Goal: Information Seeking & Learning: Learn about a topic

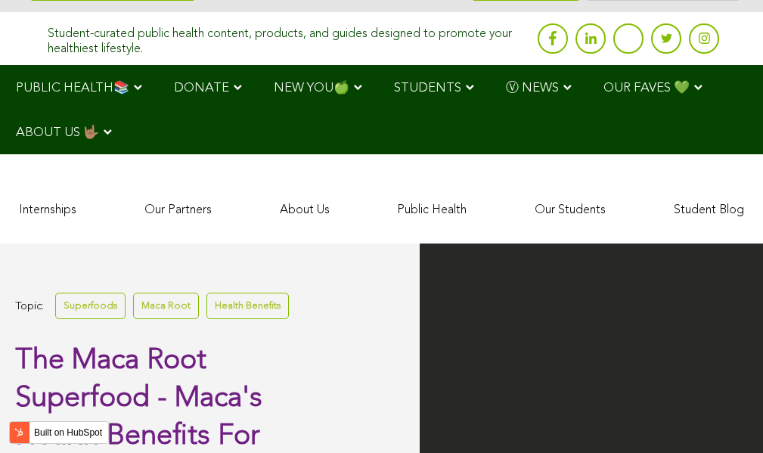
scroll to position [2768, 0]
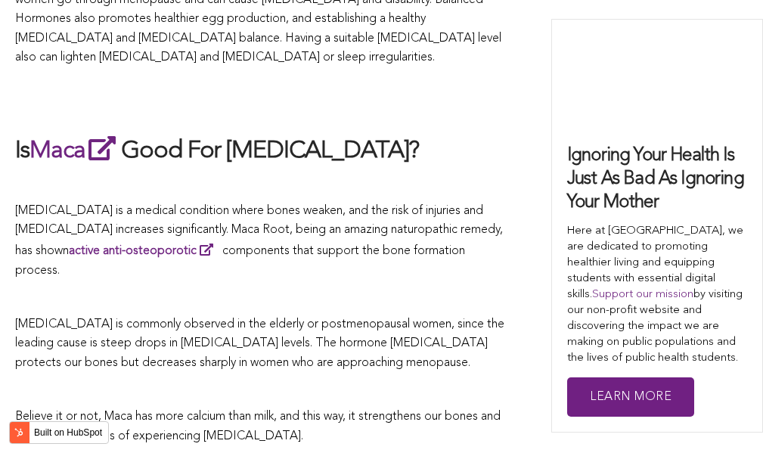
scroll to position [5434, 0]
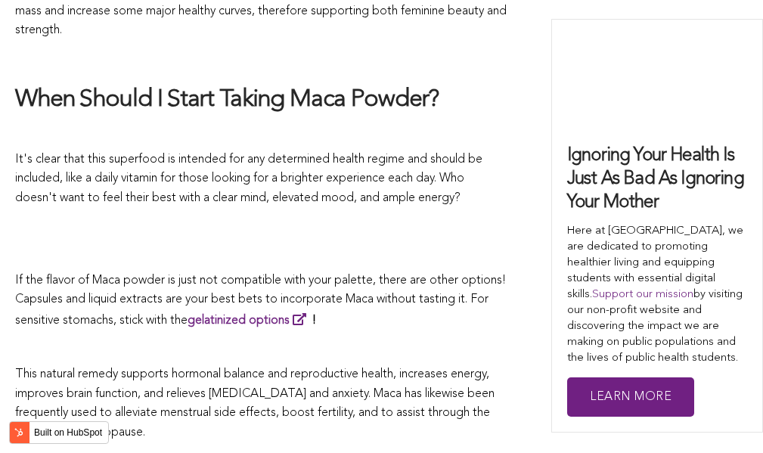
click at [377, 274] on span "If the flavor of Maca powder is just not compatible with your palette, there ar…" at bounding box center [260, 300] width 491 height 52
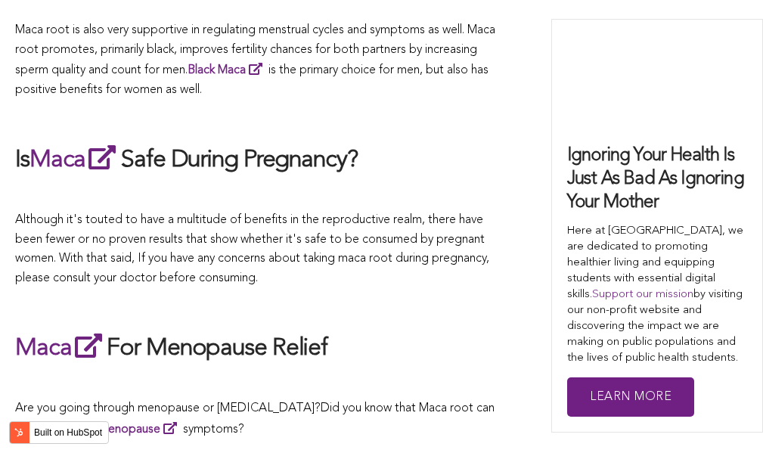
click at [416, 226] on span "Although it's touted to have a multitude of benefits in the reproductive realm,…" at bounding box center [252, 249] width 474 height 70
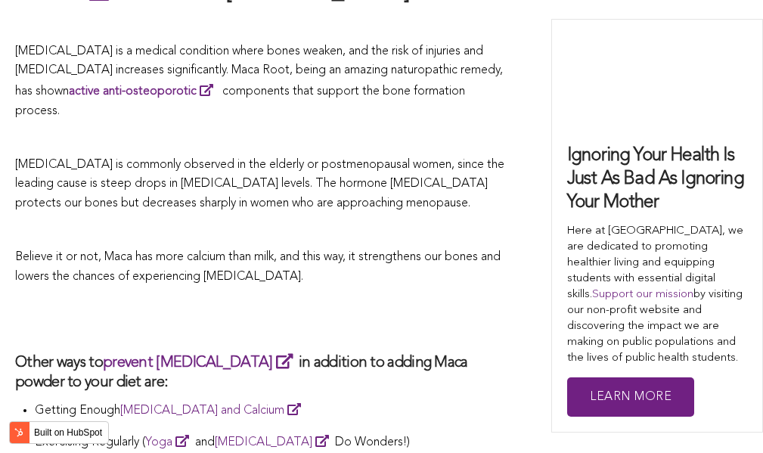
click at [362, 248] on p "Believe it or not, Maca has more calcium than milk, and this way, it strengthen…" at bounding box center [260, 267] width 491 height 39
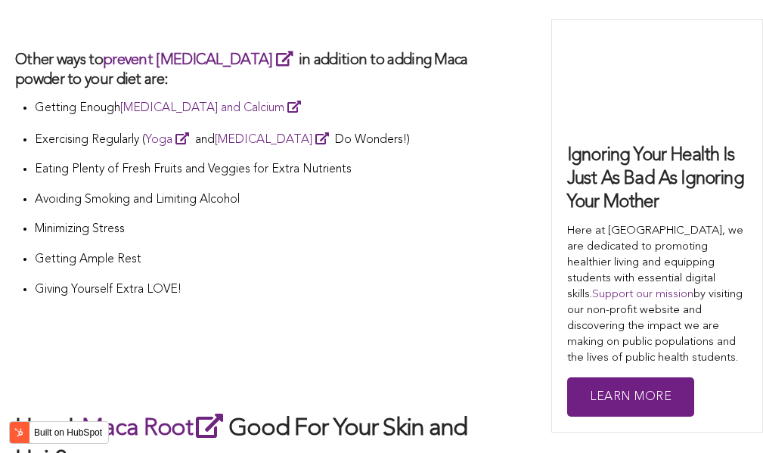
scroll to position [4439, 0]
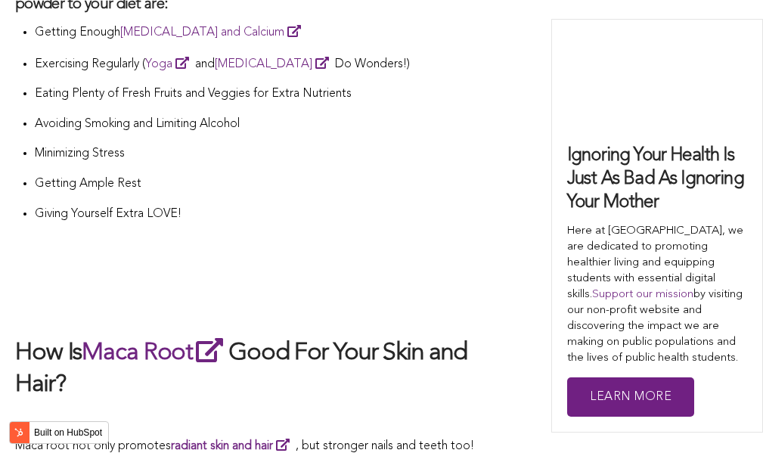
click at [370, 175] on li "Getting Ample Rest" at bounding box center [271, 190] width 472 height 30
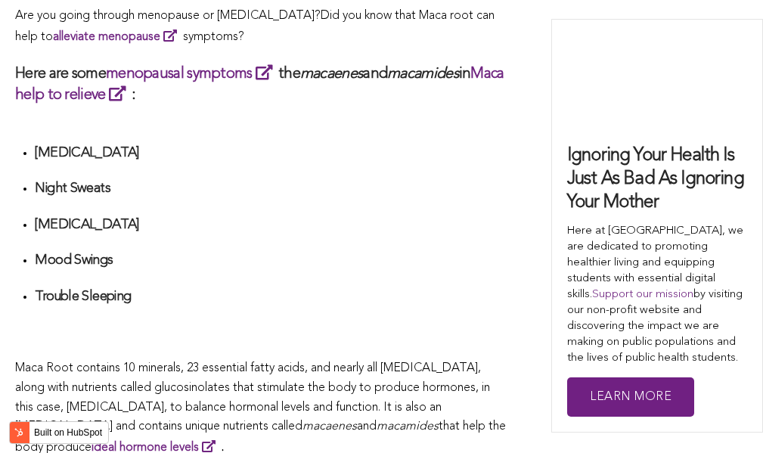
scroll to position [3951, 0]
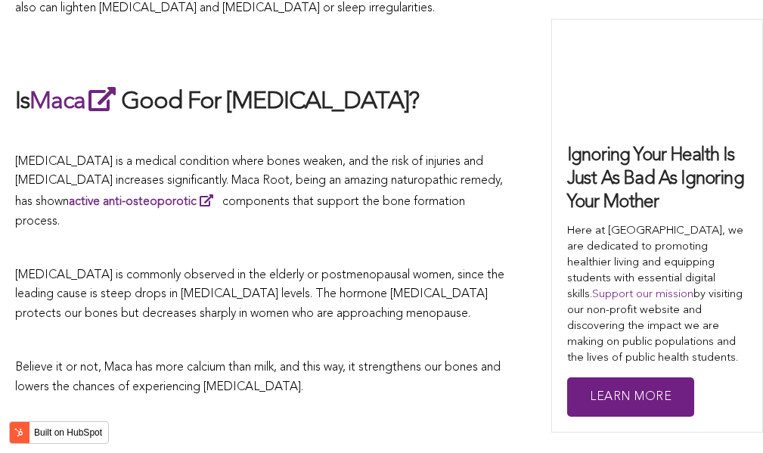
click at [453, 269] on span "[MEDICAL_DATA] is commonly observed in the elderly or postmenopausal women, sin…" at bounding box center [259, 294] width 489 height 51
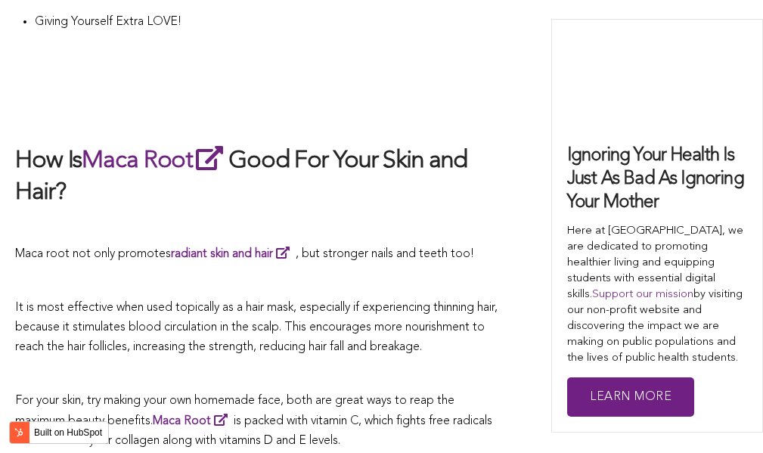
scroll to position [4706, 0]
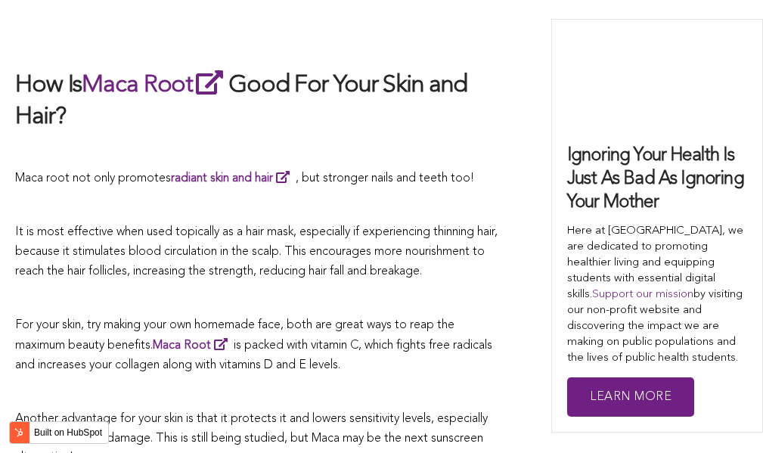
click at [429, 413] on span "Another advantage for your skin is that it protects it and lowers sensitivity l…" at bounding box center [251, 438] width 472 height 51
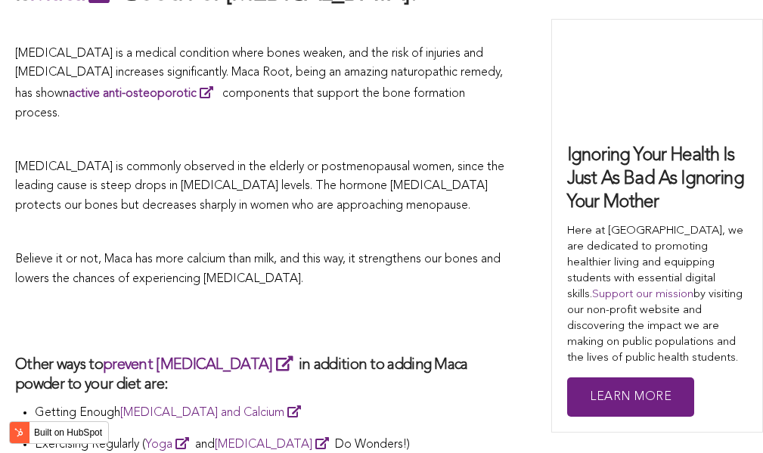
click at [410, 250] on p "Believe it or not, Maca has more calcium than milk, and this way, it strengthen…" at bounding box center [260, 269] width 491 height 39
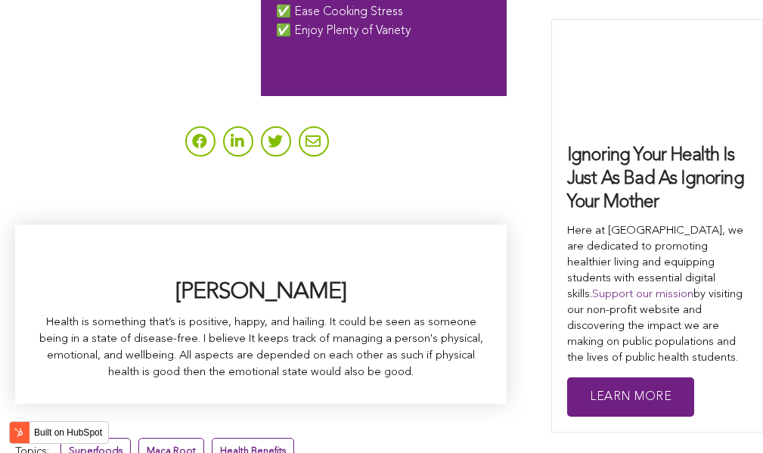
scroll to position [3645, 0]
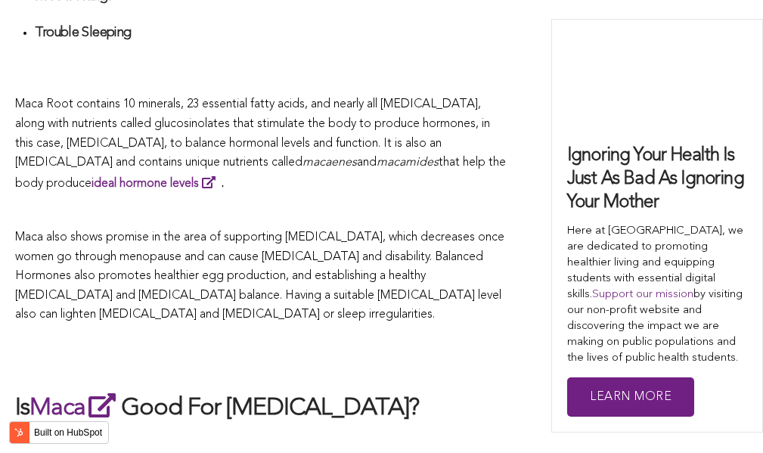
click at [284, 228] on p "Maca also shows promise in the area of supporting [MEDICAL_DATA], which decreas…" at bounding box center [260, 276] width 491 height 97
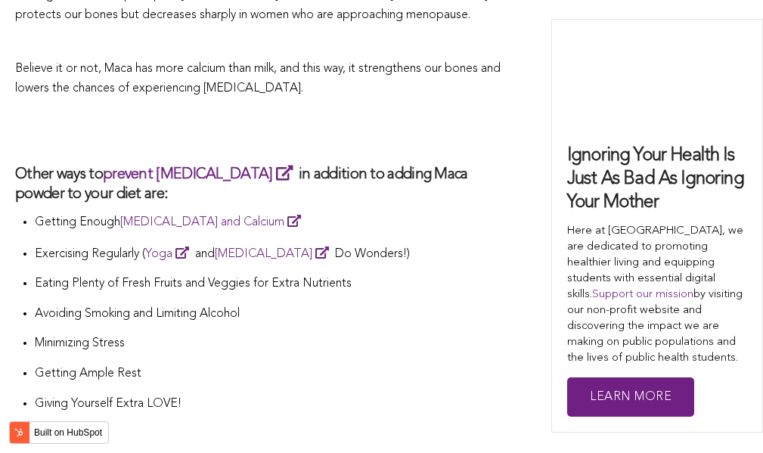
scroll to position [2543, 0]
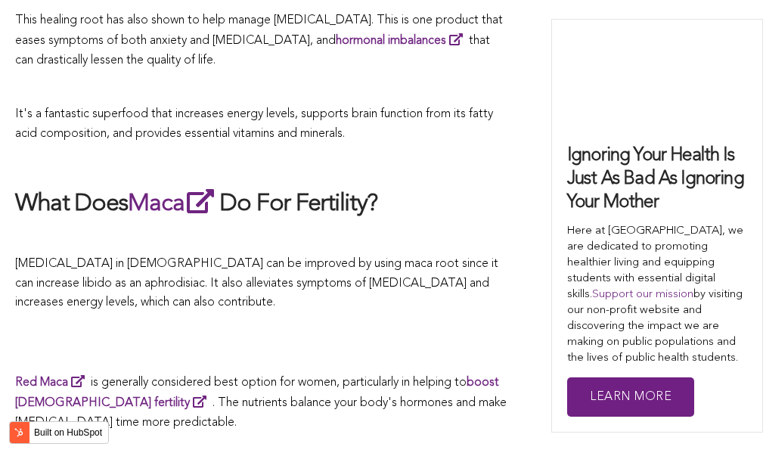
click at [337, 228] on p at bounding box center [260, 238] width 491 height 20
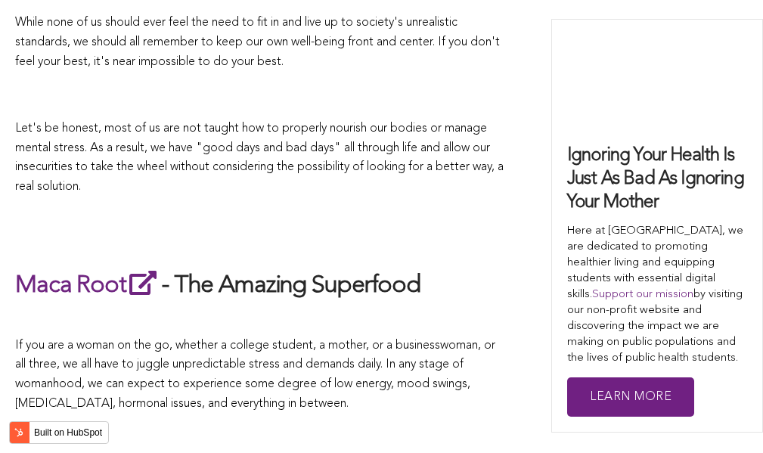
scroll to position [4932, 0]
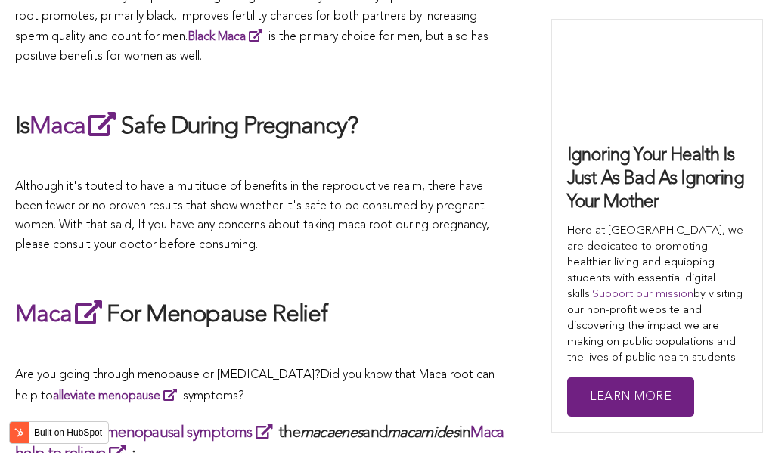
click at [279, 226] on p "Although it's touted to have a multitude of benefits in the reproductive realm,…" at bounding box center [260, 216] width 491 height 77
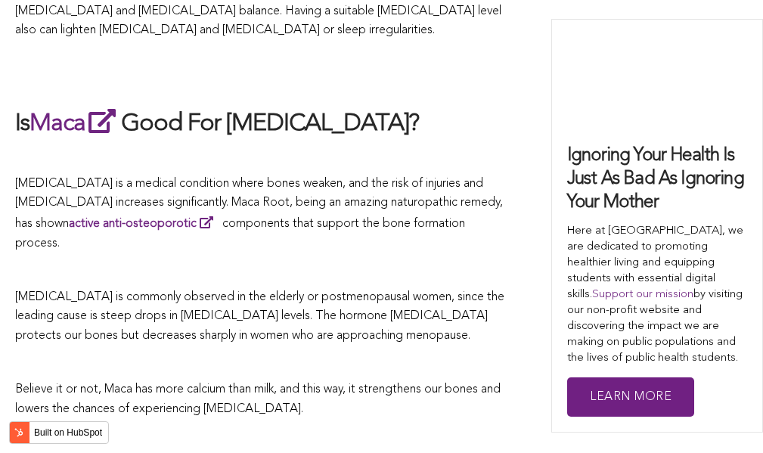
scroll to position [2913, 0]
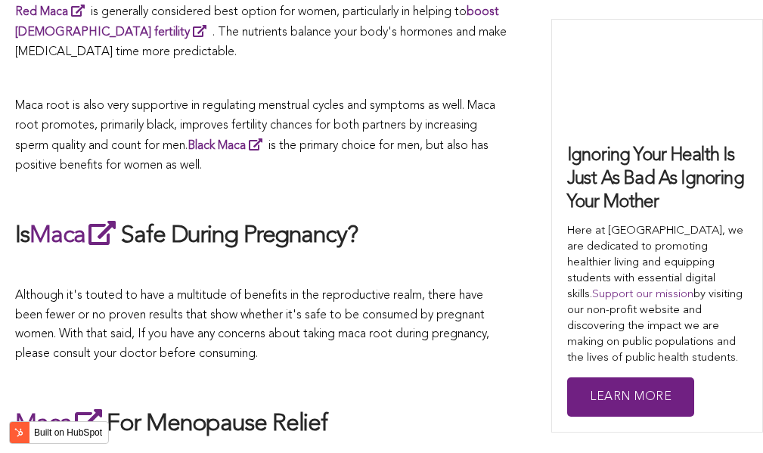
click at [438, 226] on h2 "Is Maca Safe During Pregnancy?" at bounding box center [260, 235] width 491 height 35
